Goal: Transaction & Acquisition: Obtain resource

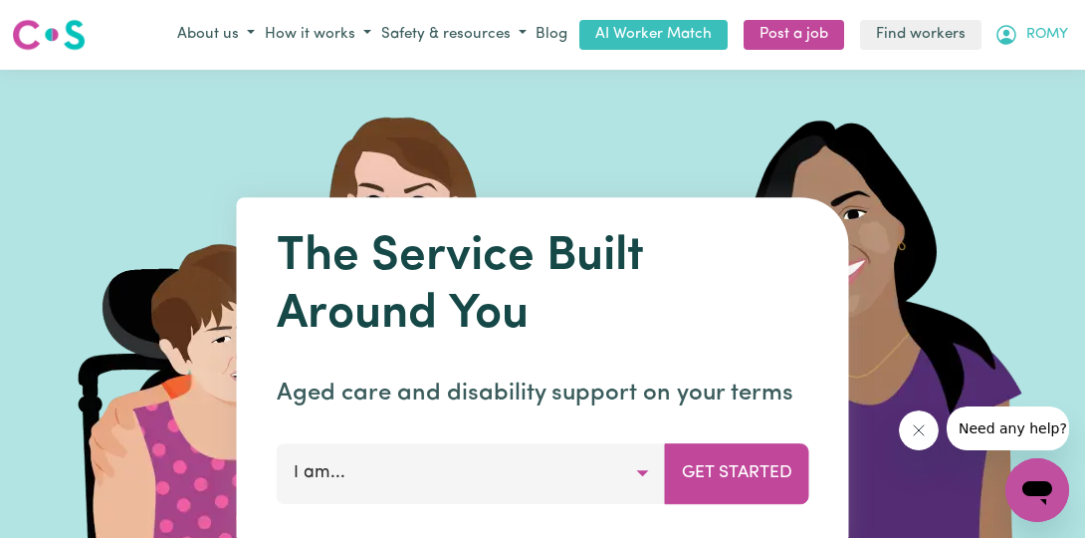
click at [1025, 32] on button "ROMY" at bounding box center [1032, 35] width 84 height 34
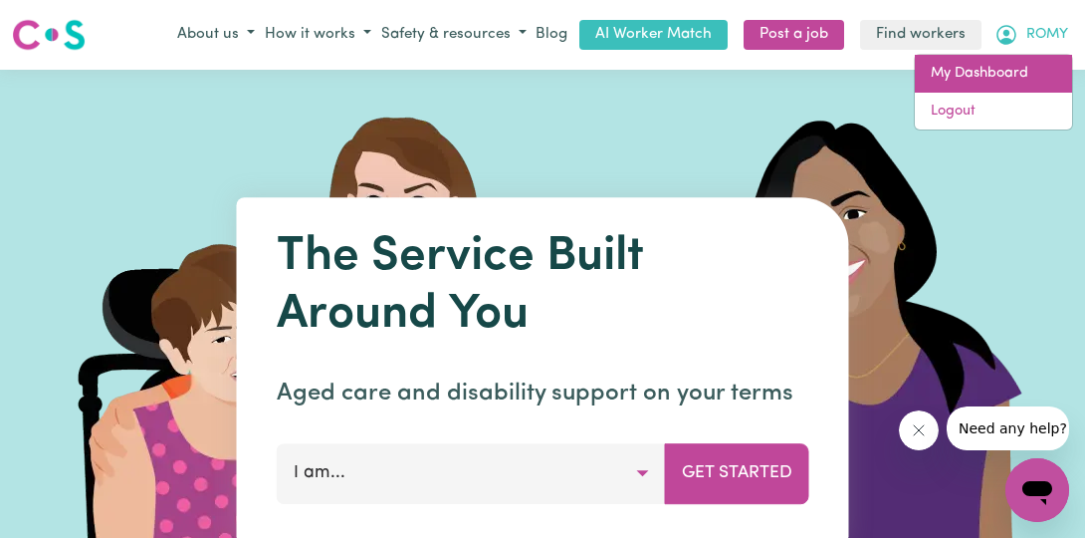
click at [987, 73] on link "My Dashboard" at bounding box center [993, 74] width 157 height 38
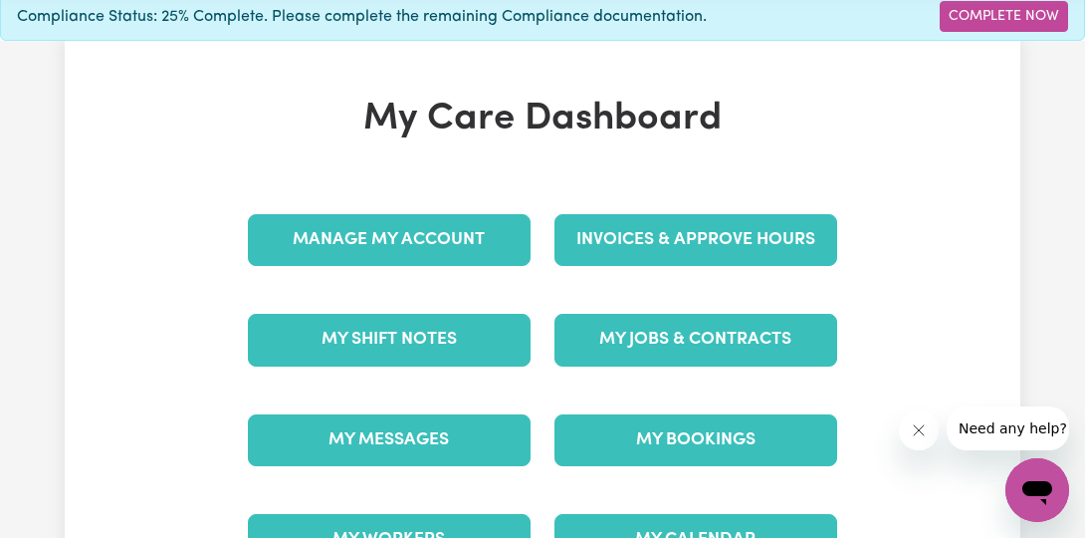
scroll to position [92, 0]
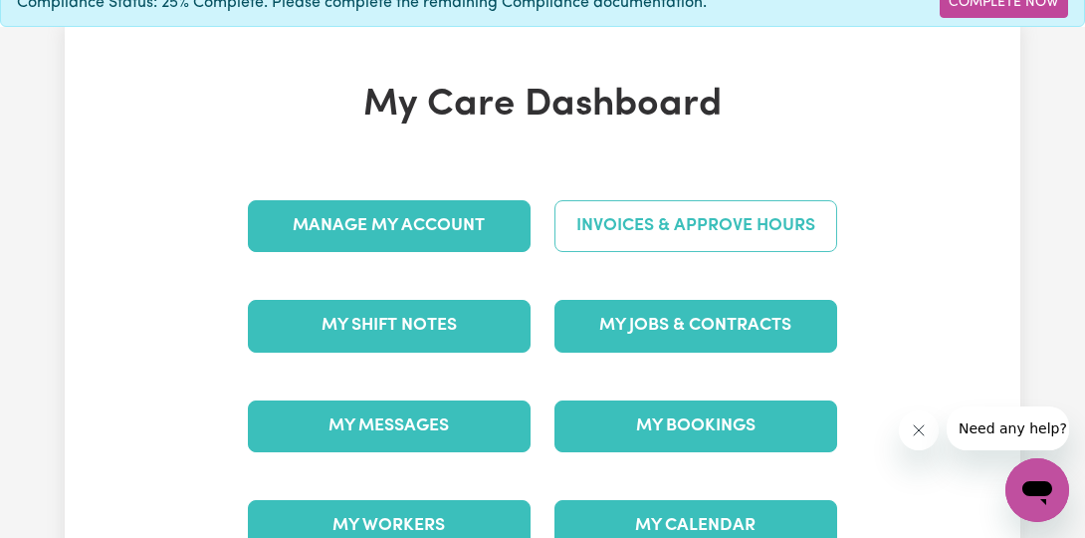
click at [754, 230] on link "Invoices & Approve Hours" at bounding box center [696, 226] width 283 height 52
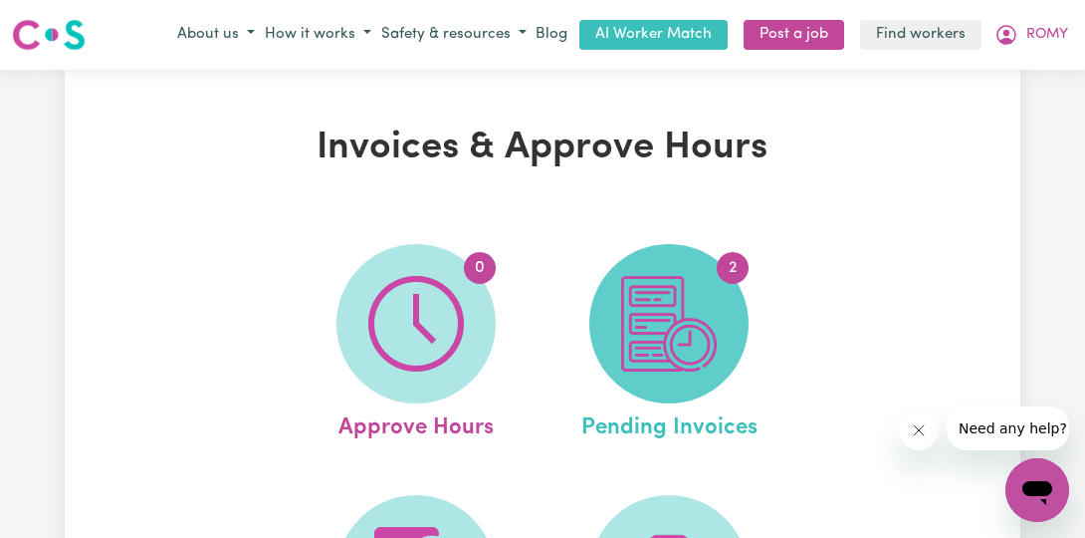
click at [687, 293] on img at bounding box center [669, 324] width 96 height 96
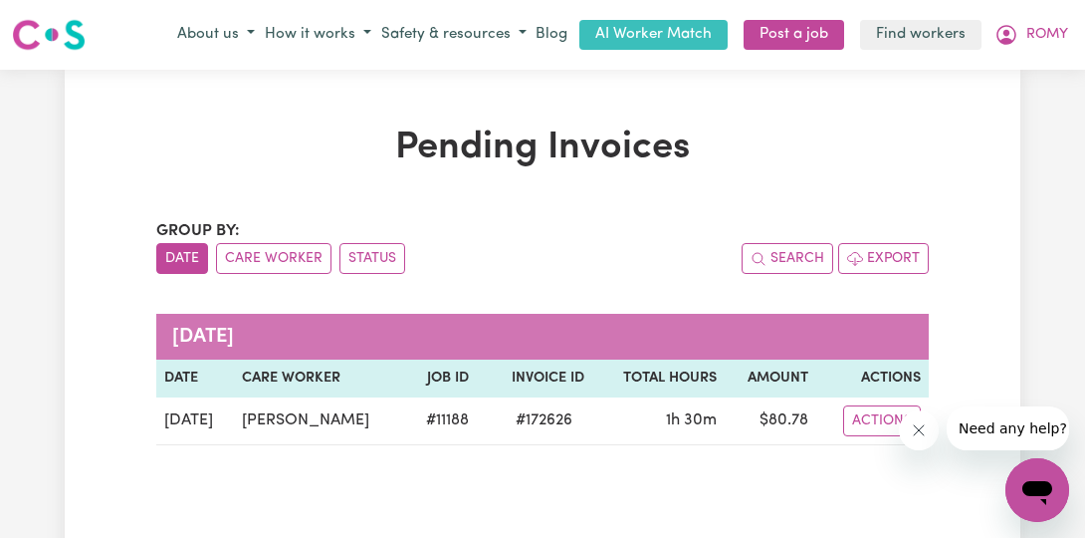
click at [888, 379] on th "Actions" at bounding box center [872, 378] width 113 height 38
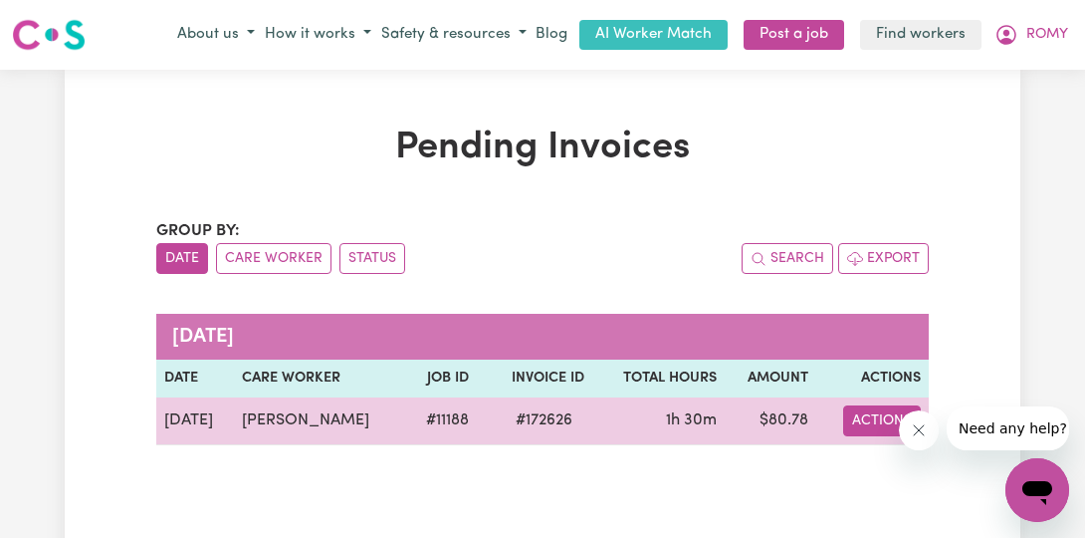
click at [871, 420] on button "Actions" at bounding box center [882, 420] width 78 height 31
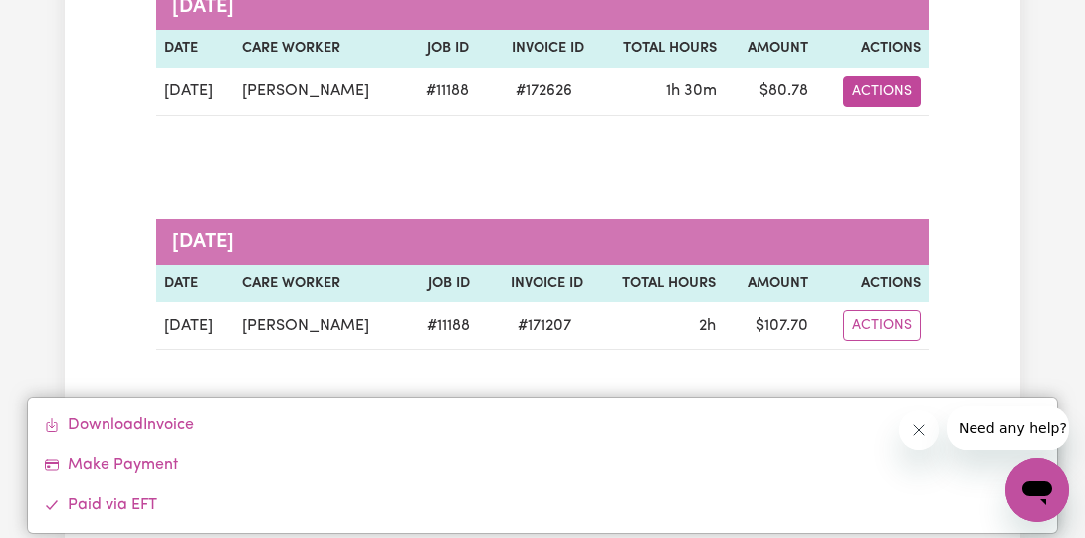
scroll to position [305, 0]
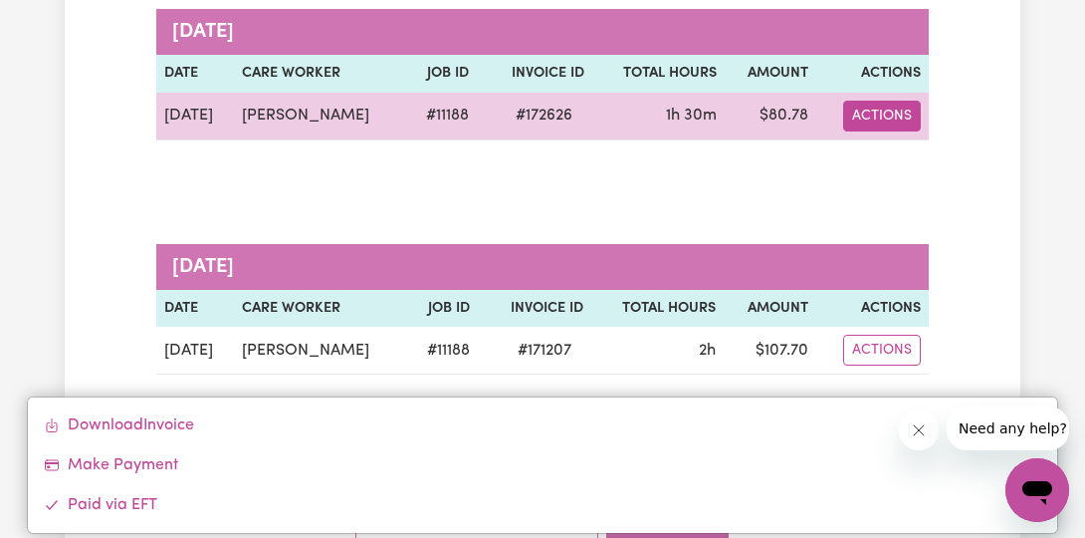
click at [873, 120] on button "Actions" at bounding box center [882, 116] width 78 height 31
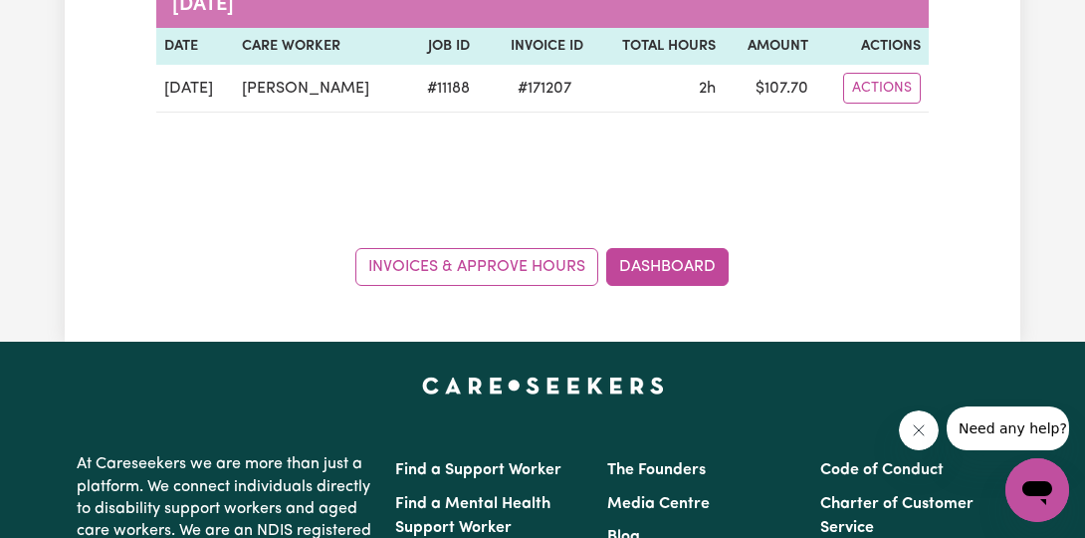
scroll to position [594, 0]
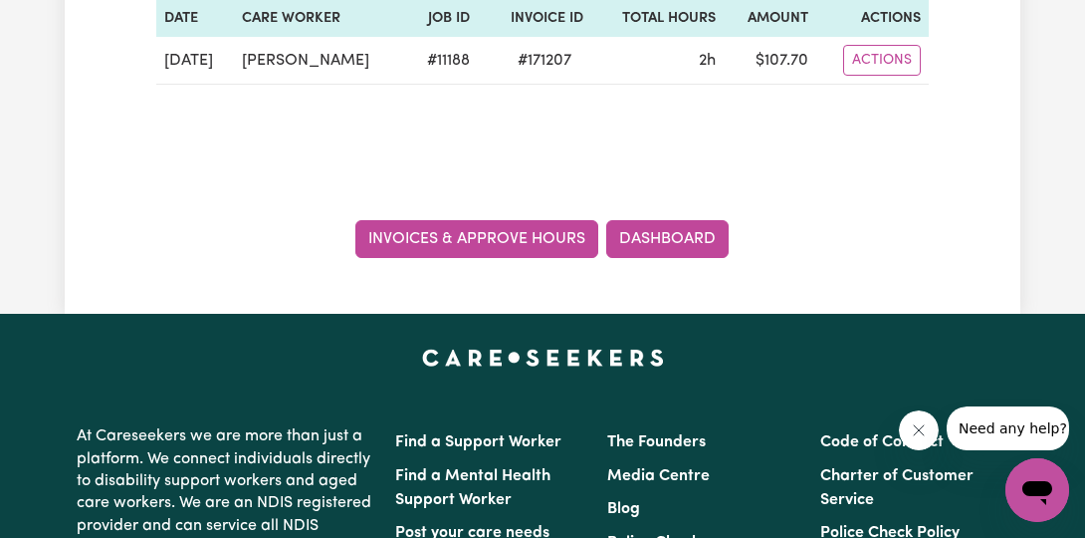
click at [517, 258] on link "Invoices & Approve Hours" at bounding box center [476, 239] width 243 height 38
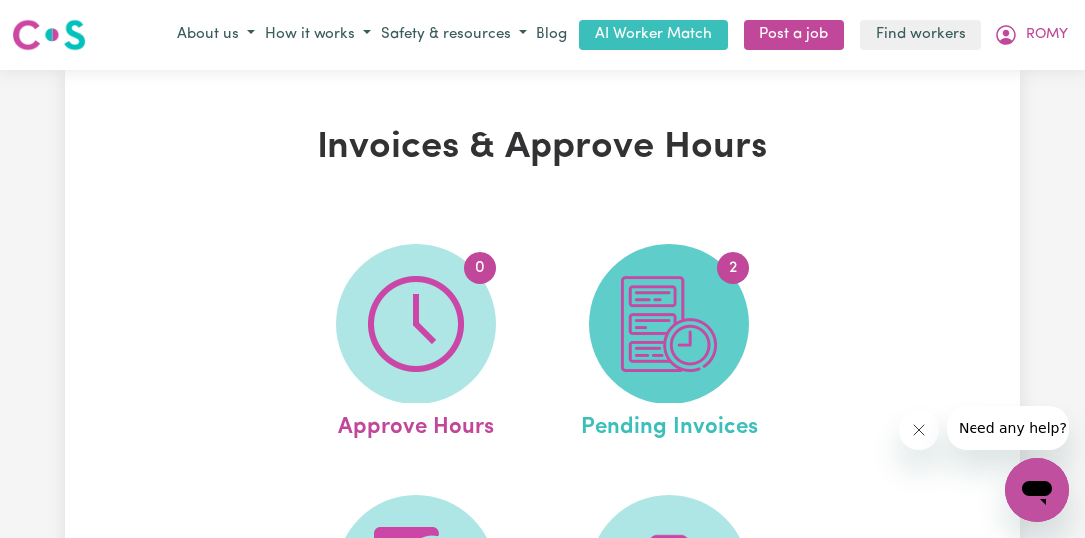
click at [660, 279] on img at bounding box center [669, 324] width 96 height 96
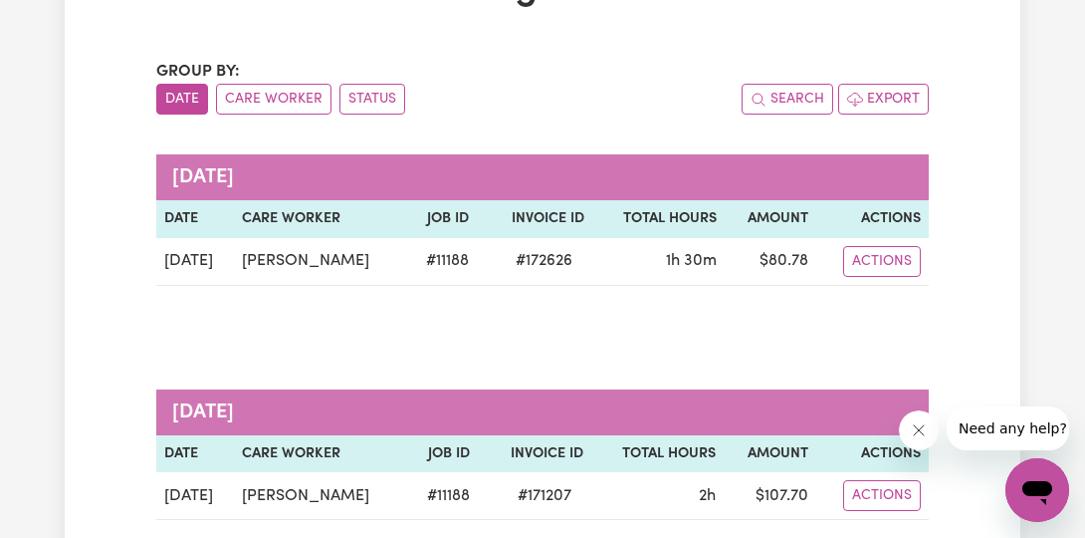
scroll to position [161, 0]
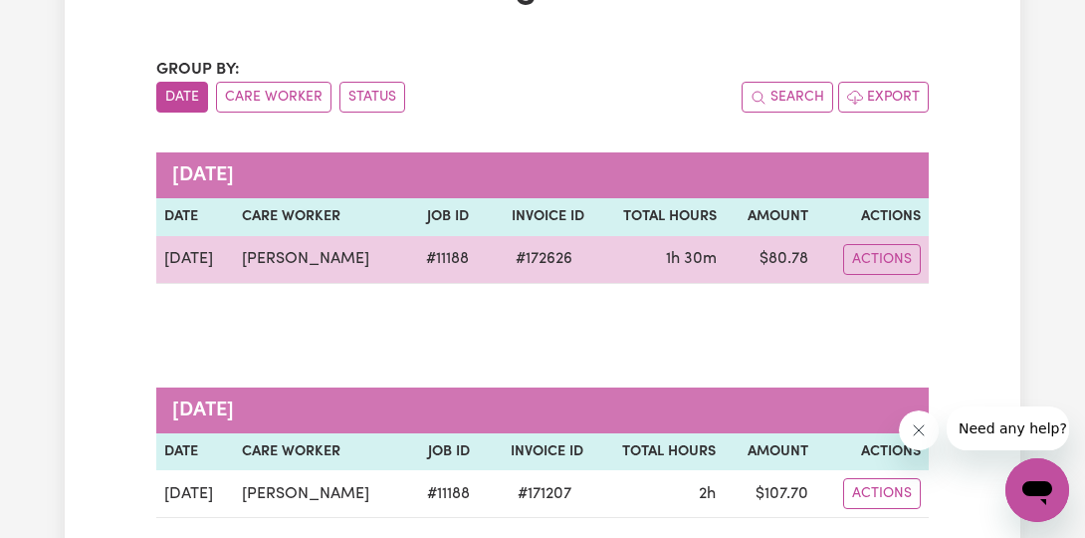
click at [763, 248] on td "$ 80.78" at bounding box center [771, 260] width 92 height 48
click at [763, 249] on td "$ 80.78" at bounding box center [771, 260] width 92 height 48
click at [888, 257] on button "Actions" at bounding box center [882, 259] width 78 height 31
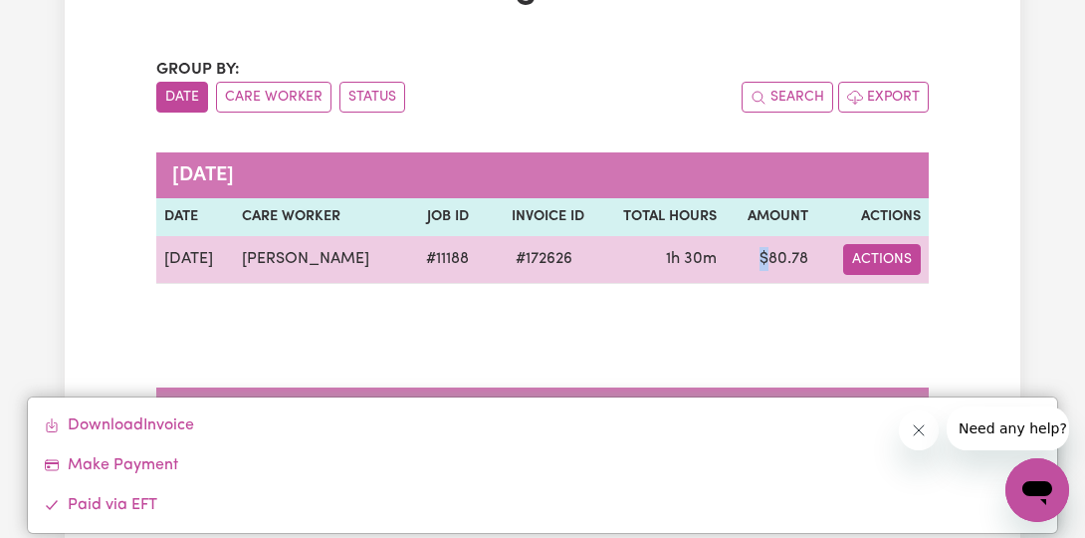
click at [888, 257] on button "Actions" at bounding box center [882, 259] width 78 height 31
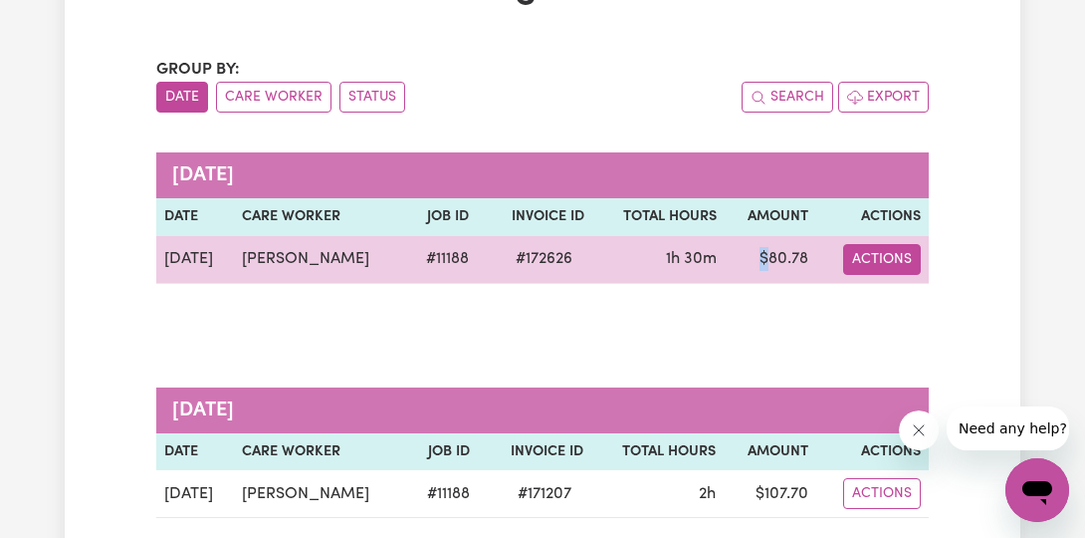
click at [888, 256] on button "Actions" at bounding box center [882, 259] width 78 height 31
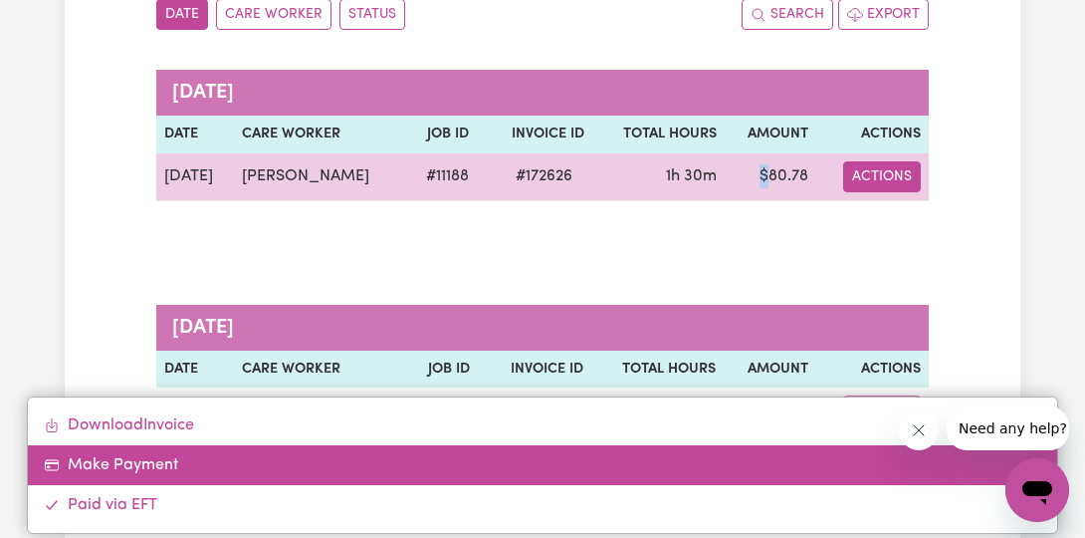
scroll to position [244, 0]
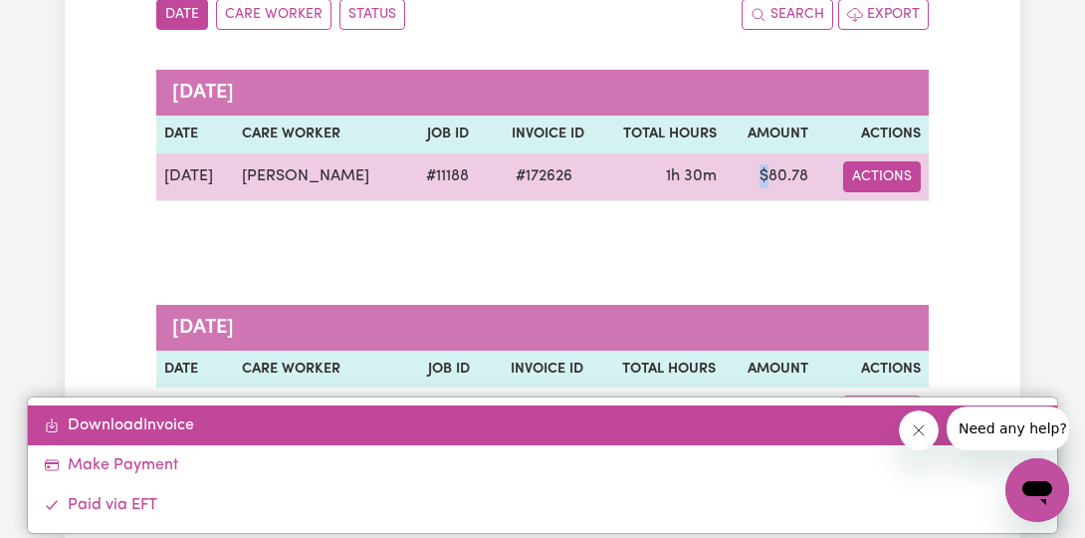
click at [106, 425] on link "Download Invoice" at bounding box center [543, 425] width 1030 height 40
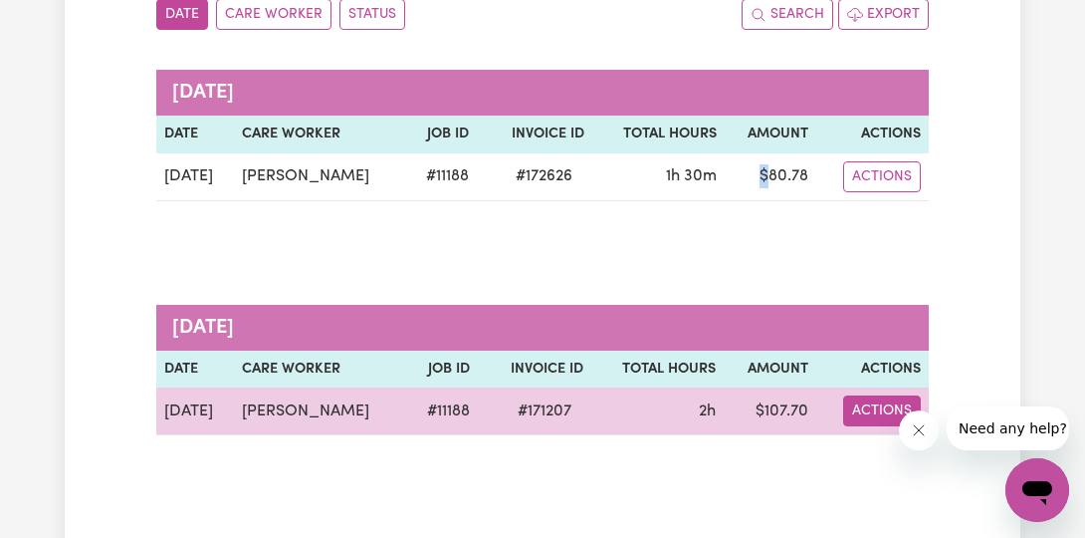
click at [863, 425] on button "Actions" at bounding box center [882, 410] width 78 height 31
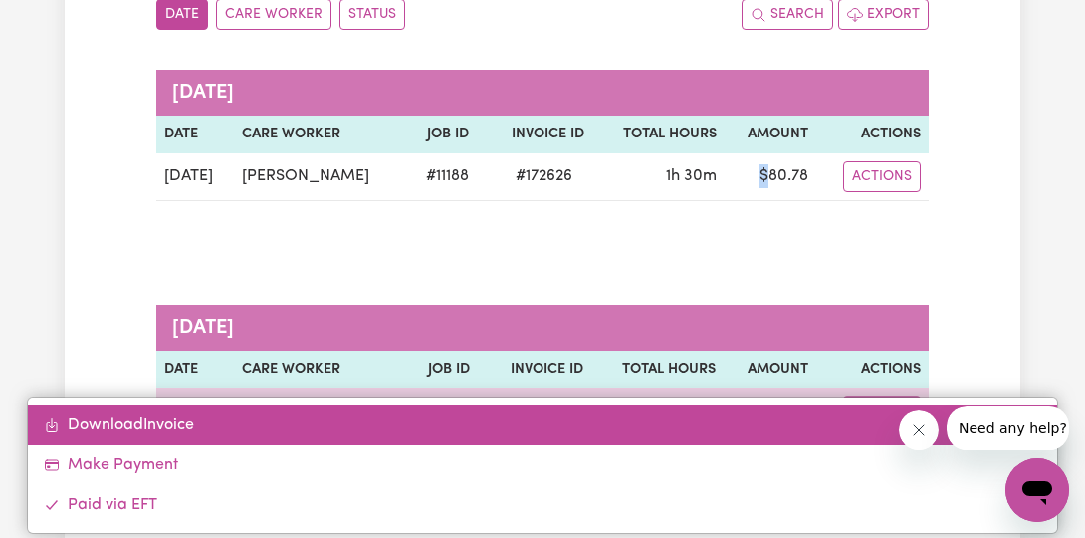
click at [119, 423] on link "Download Invoice" at bounding box center [543, 425] width 1030 height 40
